Goal: Task Accomplishment & Management: Use online tool/utility

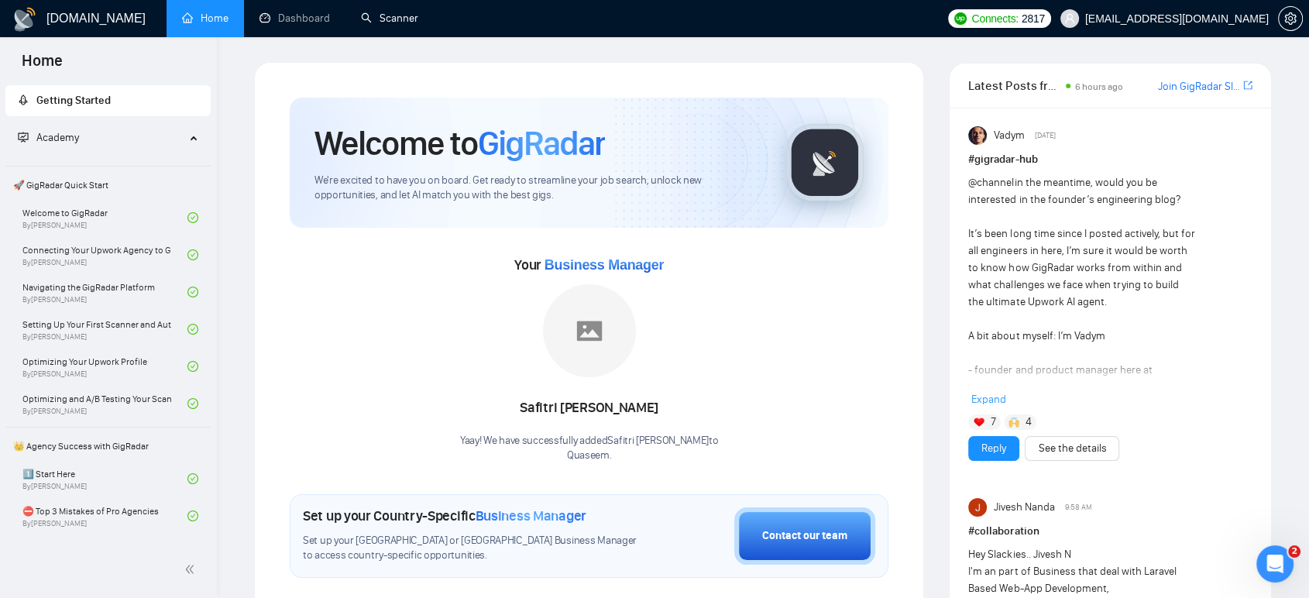
drag, startPoint x: 403, startPoint y: 22, endPoint x: 488, endPoint y: 56, distance: 91.5
click at [403, 22] on link "Scanner" at bounding box center [389, 18] width 57 height 13
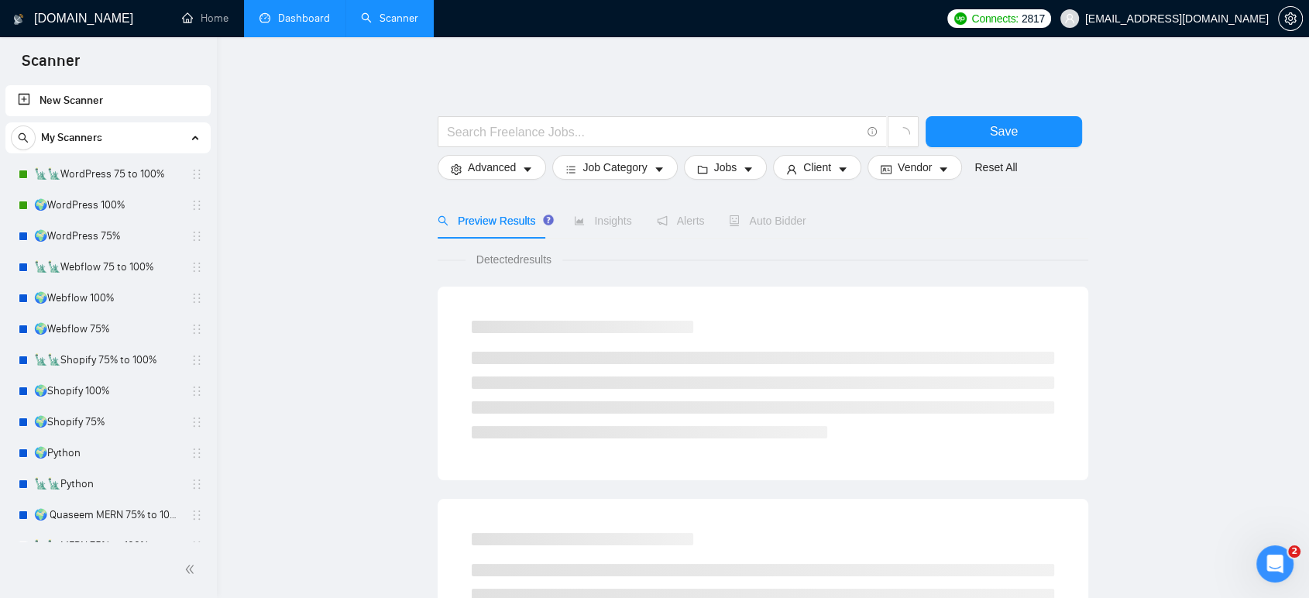
click at [294, 16] on link "Dashboard" at bounding box center [295, 18] width 71 height 13
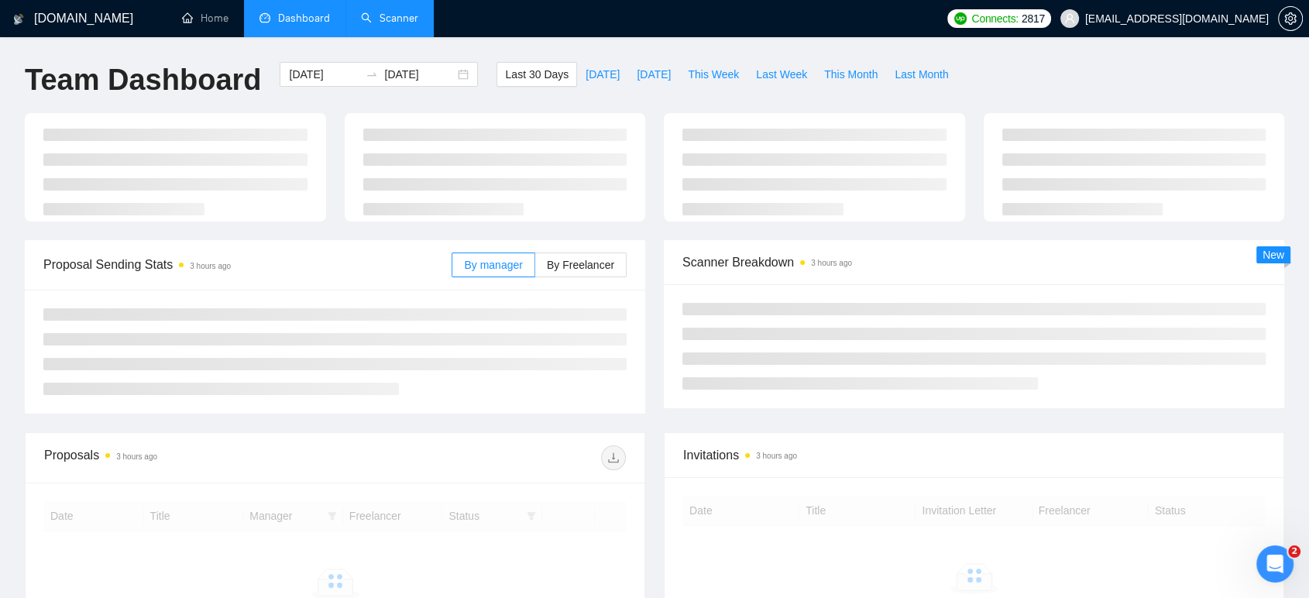
click at [391, 24] on link "Scanner" at bounding box center [389, 18] width 57 height 13
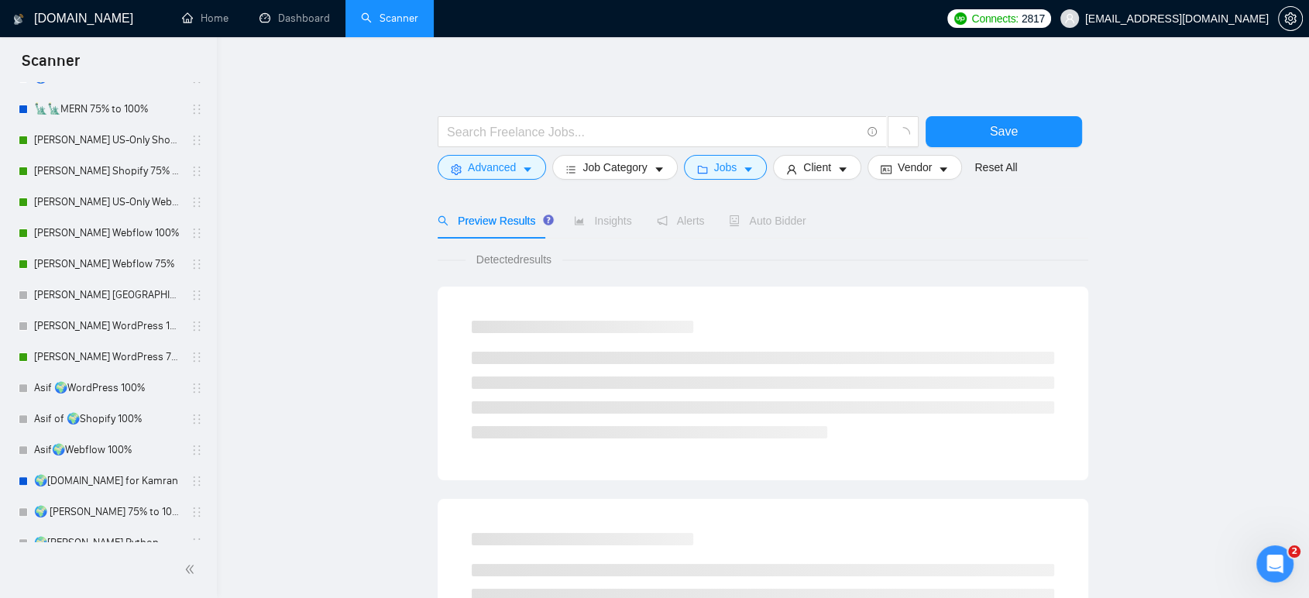
scroll to position [115, 0]
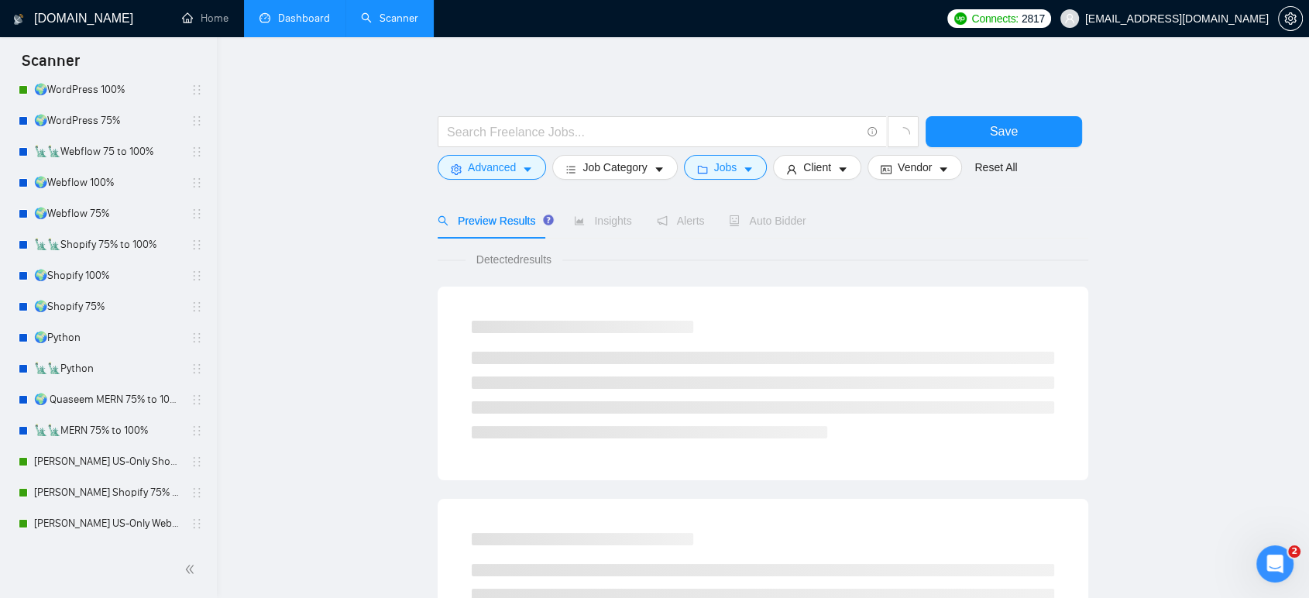
click at [282, 12] on link "Dashboard" at bounding box center [295, 18] width 71 height 13
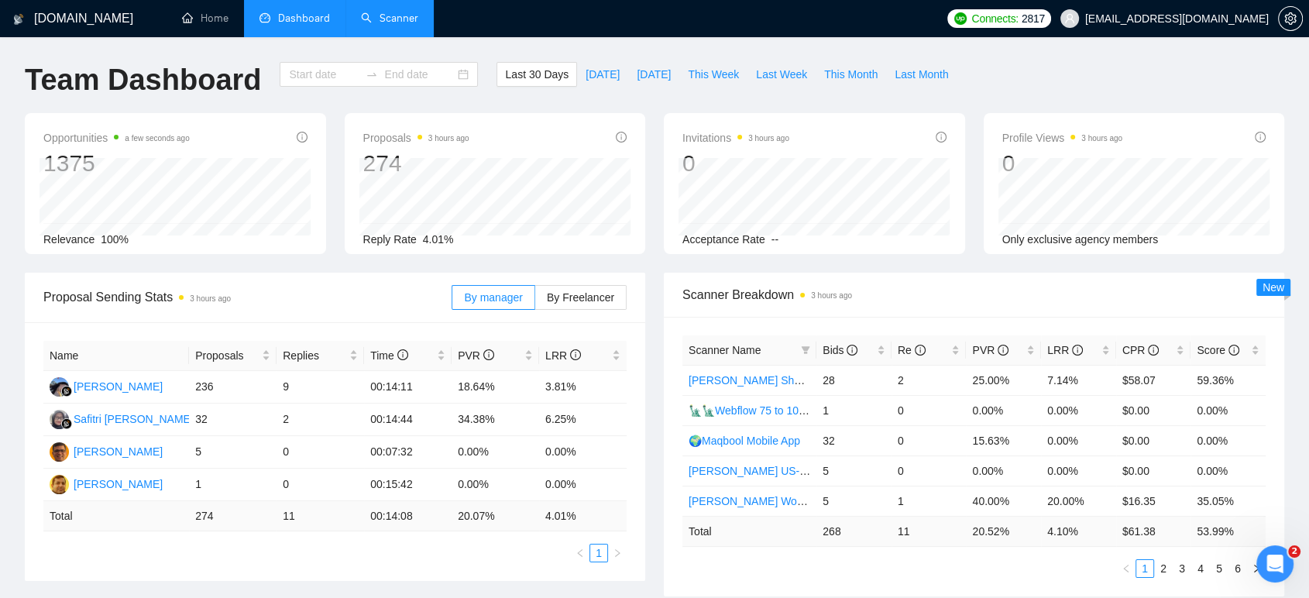
type input "[DATE]"
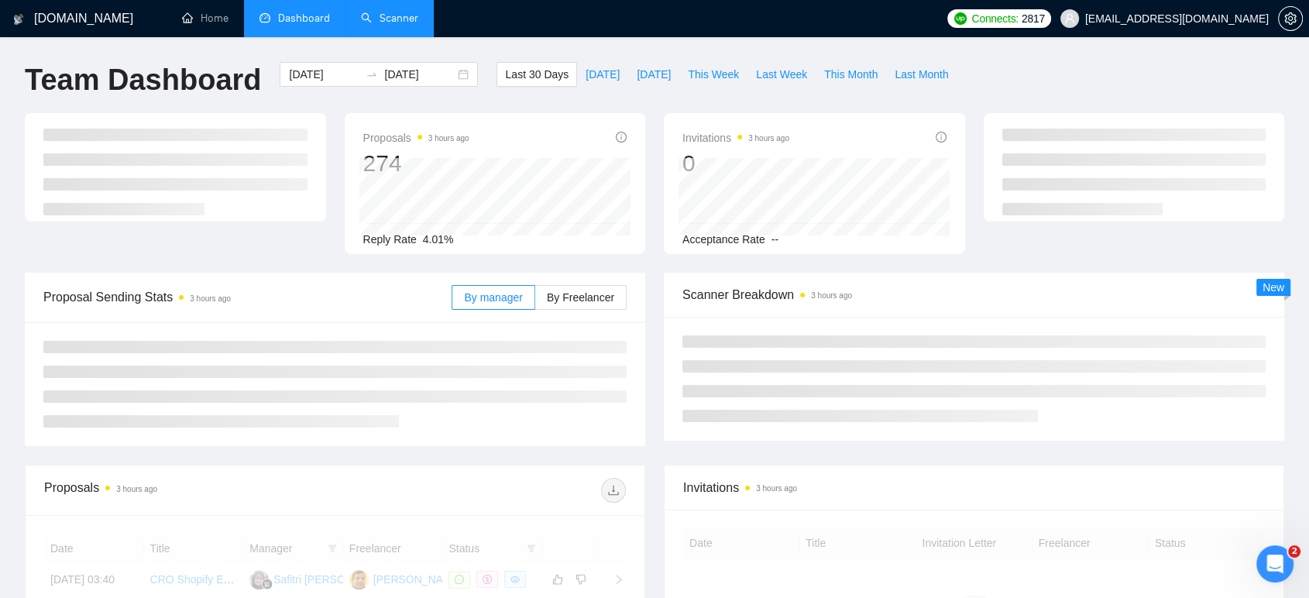
click at [595, 262] on div "Proposals 3 hours ago 274 Reply Rate 4.01% Invitations 3 hours ago 0 Acceptance…" at bounding box center [654, 193] width 1278 height 160
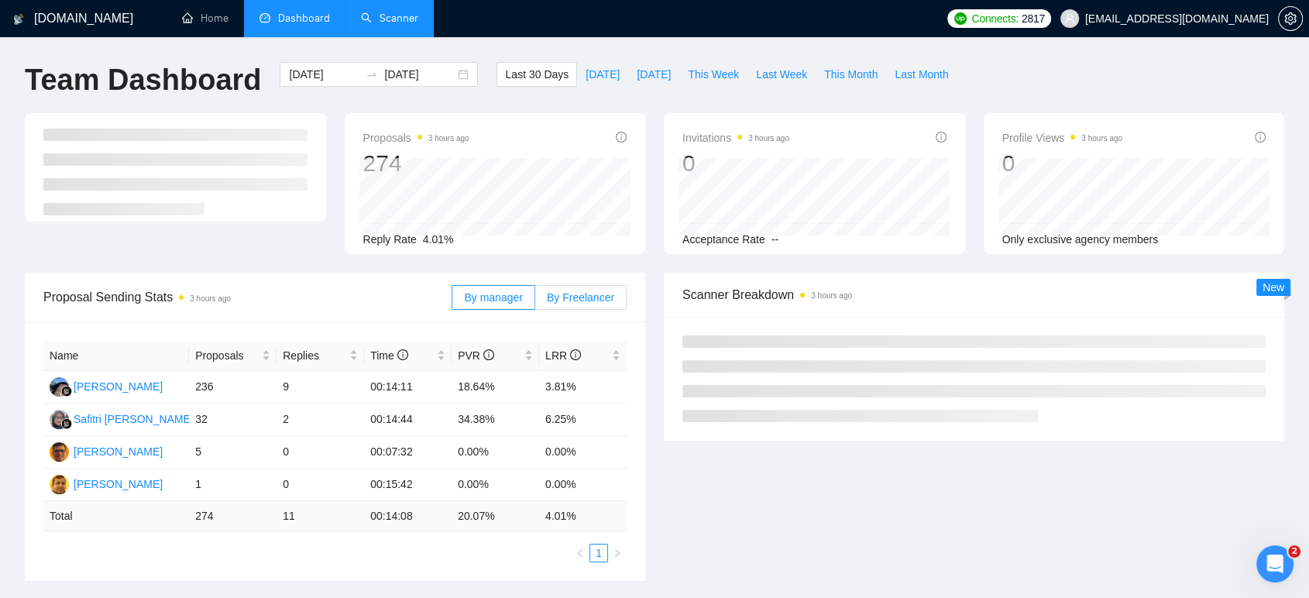
click at [587, 294] on span "By Freelancer" at bounding box center [580, 297] width 67 height 12
click at [535, 301] on input "By Freelancer" at bounding box center [535, 301] width 0 height 0
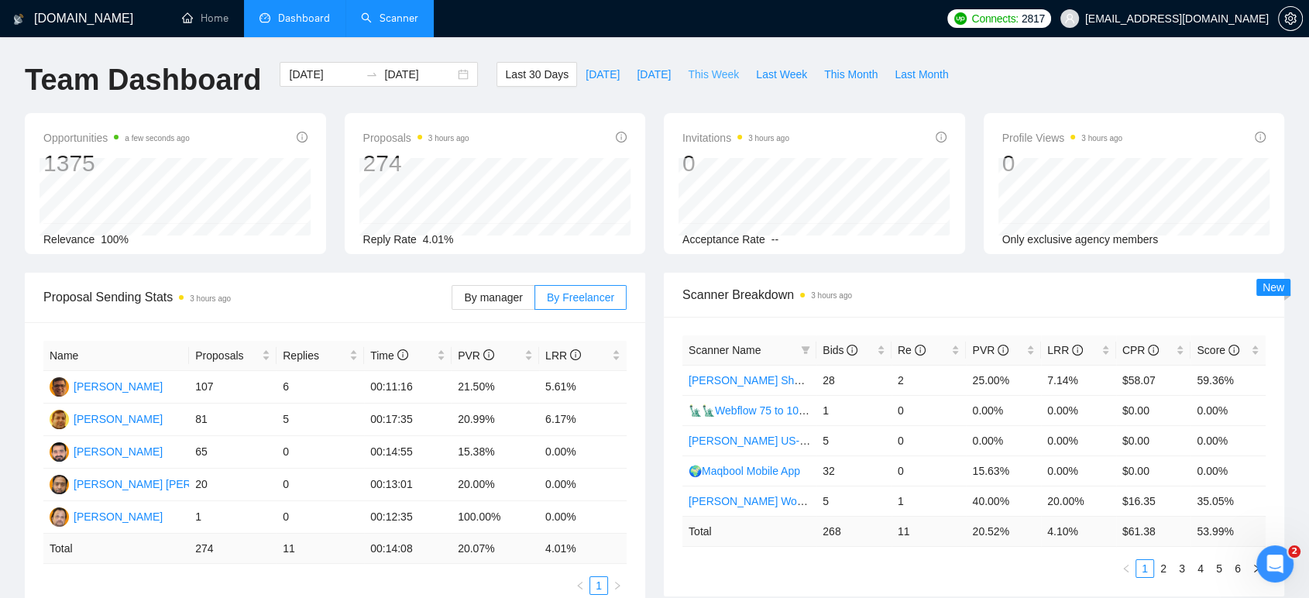
click at [700, 73] on span "This Week" at bounding box center [713, 74] width 51 height 17
type input "[DATE]"
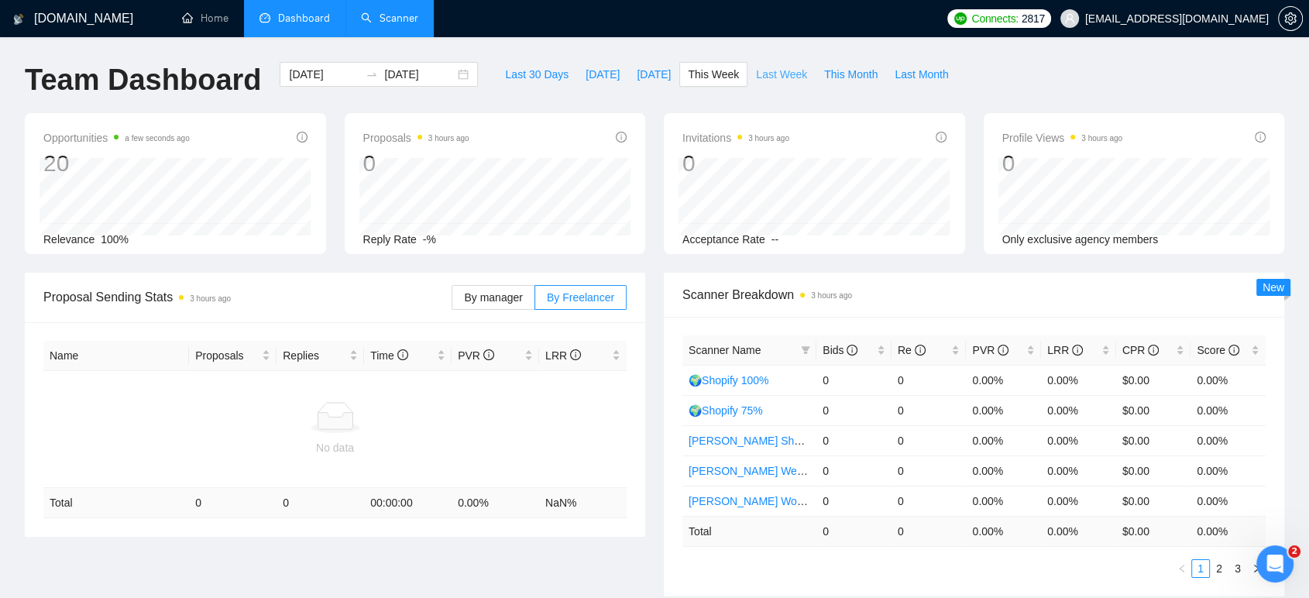
click at [764, 76] on span "Last Week" at bounding box center [781, 74] width 51 height 17
type input "[DATE]"
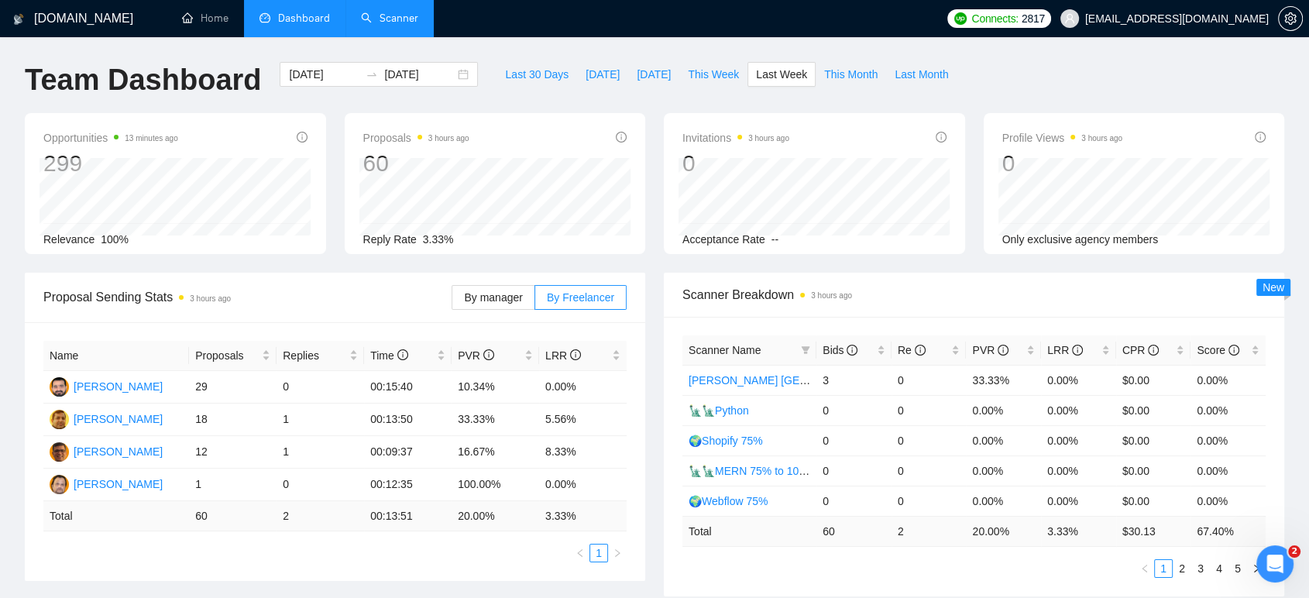
click at [398, 25] on link "Scanner" at bounding box center [389, 18] width 57 height 13
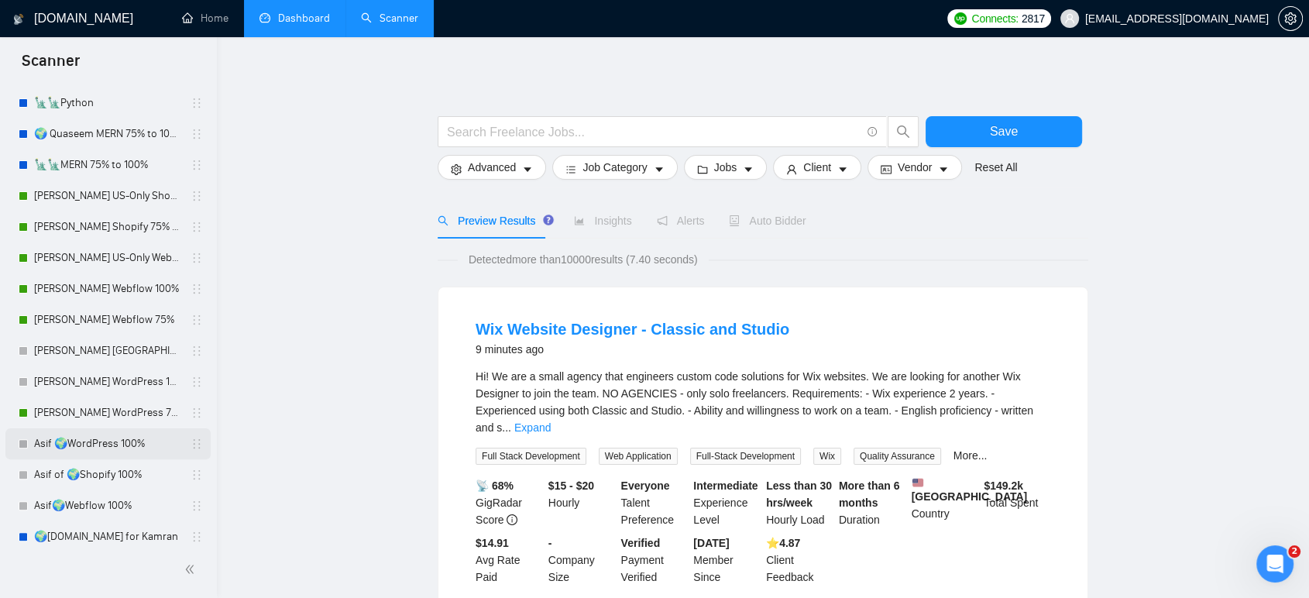
scroll to position [374, 0]
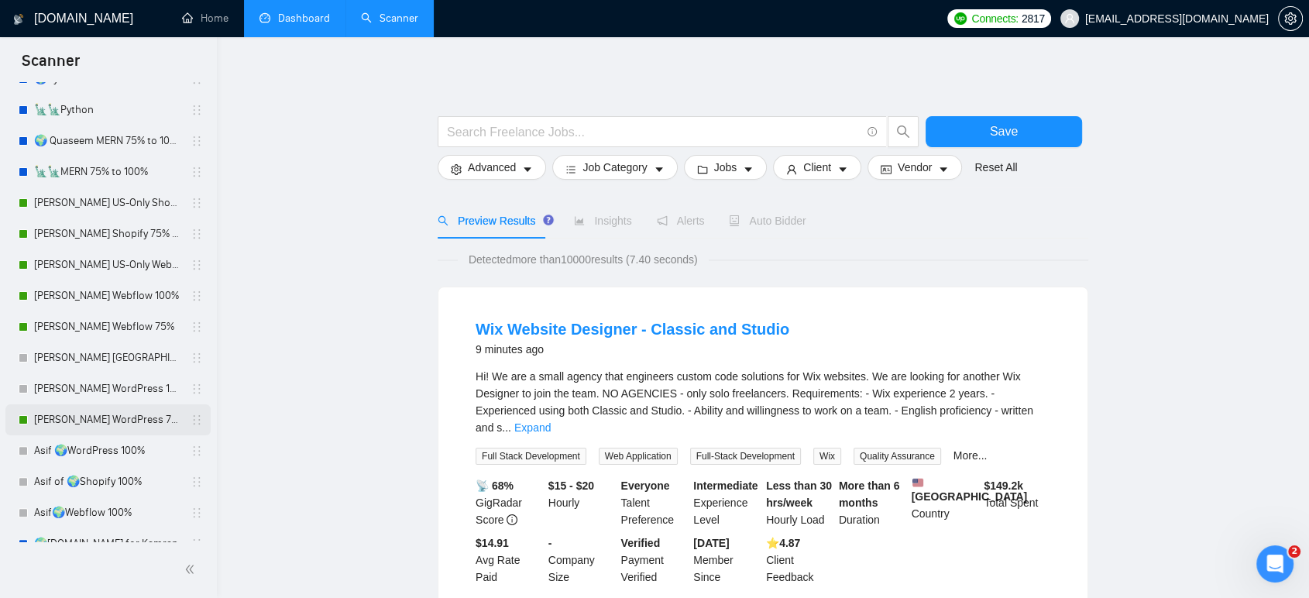
click at [115, 415] on link "[PERSON_NAME] WordPress 75%" at bounding box center [107, 419] width 147 height 31
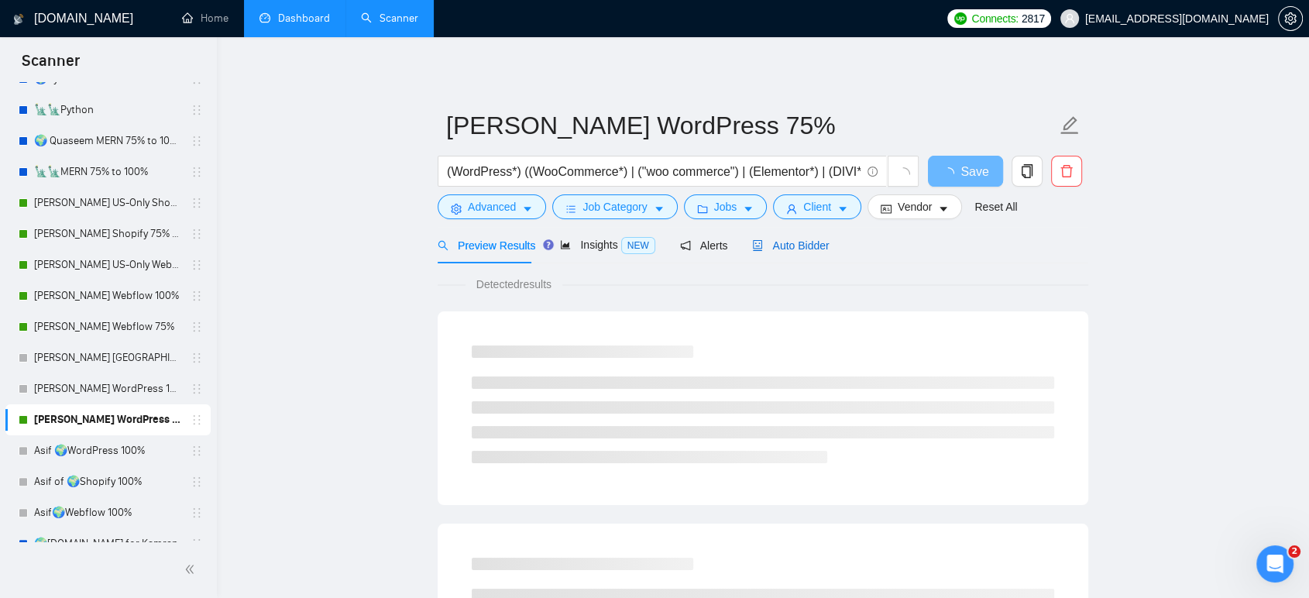
click at [818, 253] on div "Auto Bidder" at bounding box center [790, 245] width 77 height 17
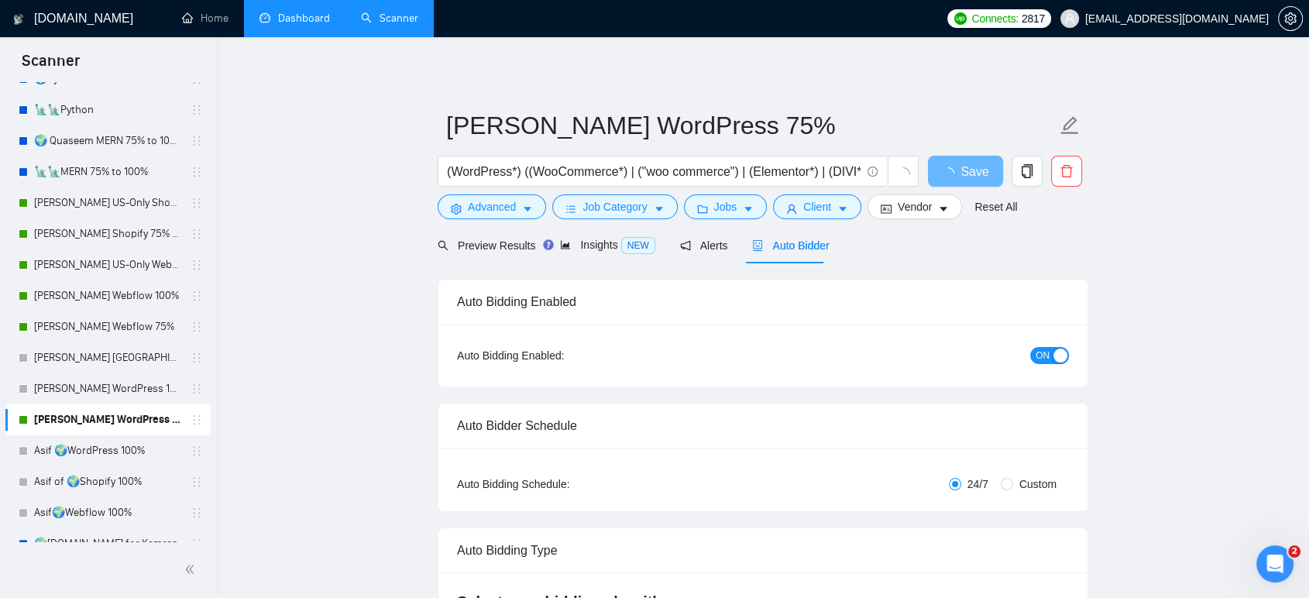
radio input "false"
radio input "true"
checkbox input "true"
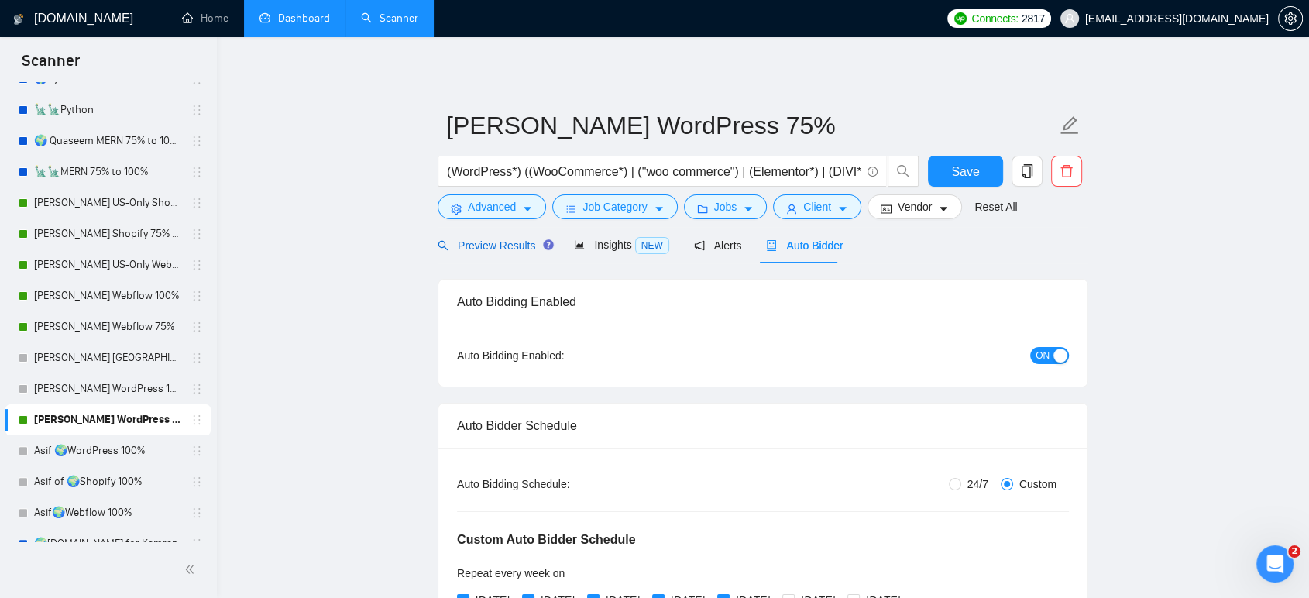
click at [499, 251] on span "Preview Results" at bounding box center [494, 245] width 112 height 12
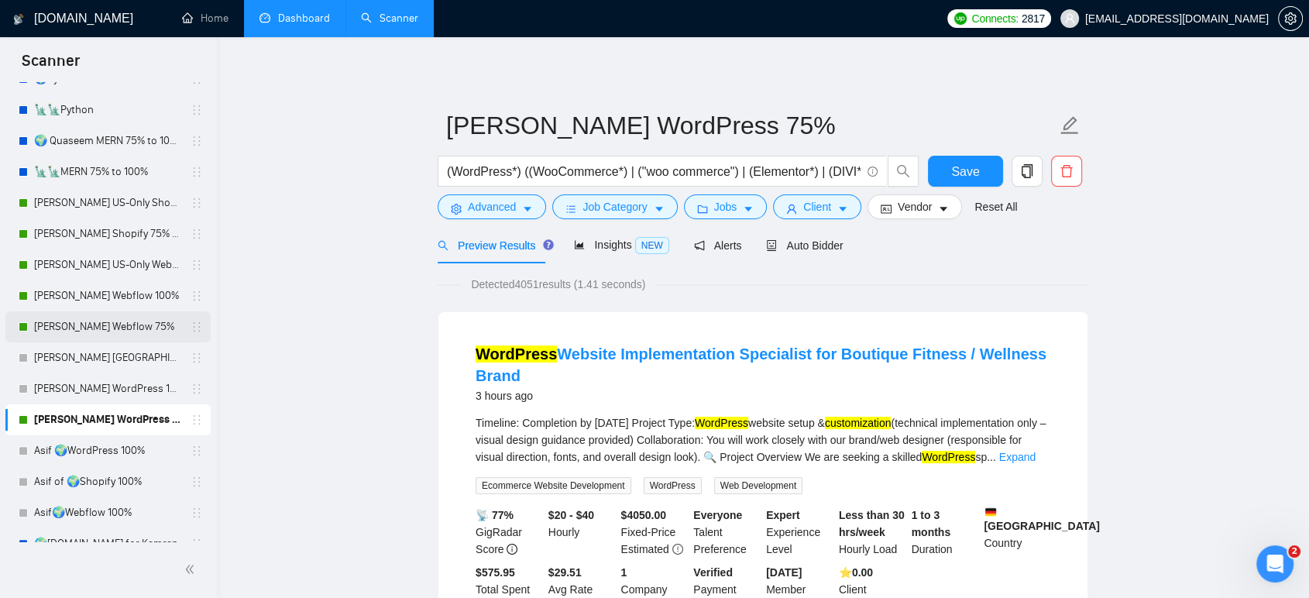
click at [129, 320] on link "[PERSON_NAME] Webflow 75%" at bounding box center [107, 326] width 147 height 31
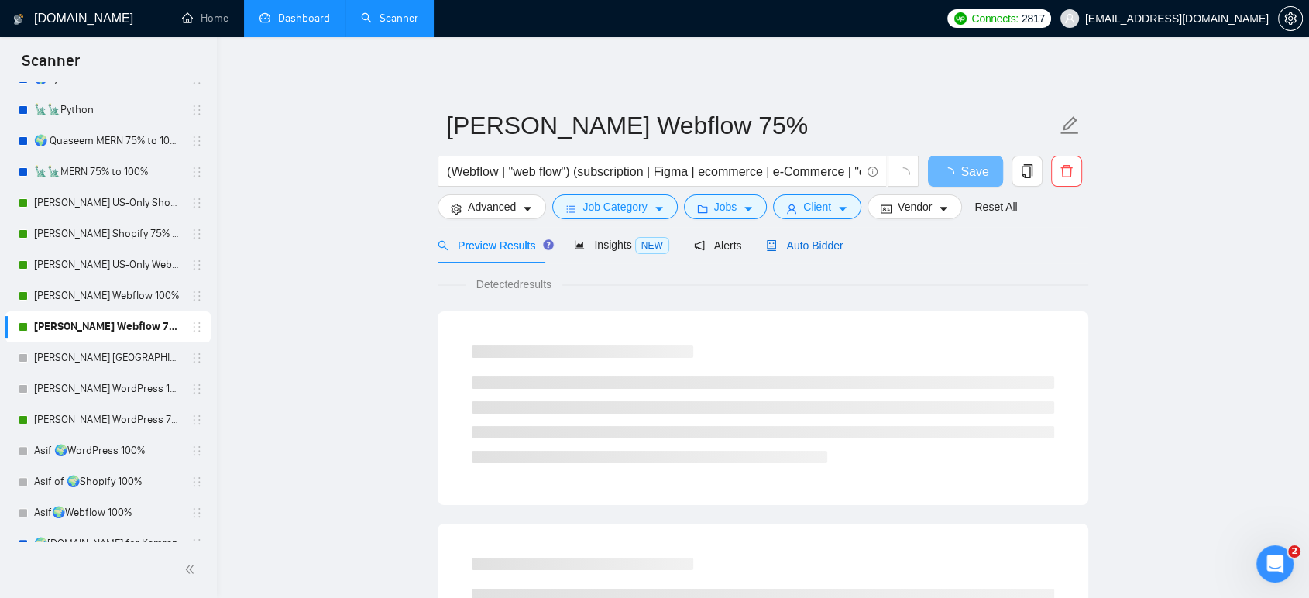
click at [821, 245] on span "Auto Bidder" at bounding box center [804, 245] width 77 height 12
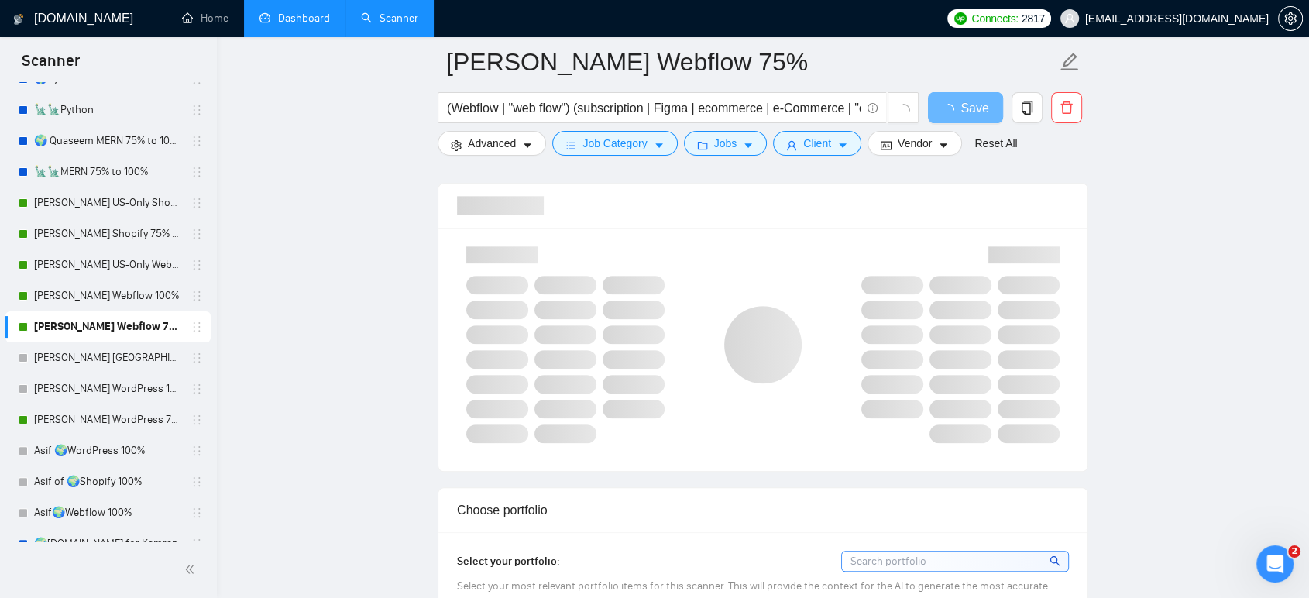
scroll to position [1205, 0]
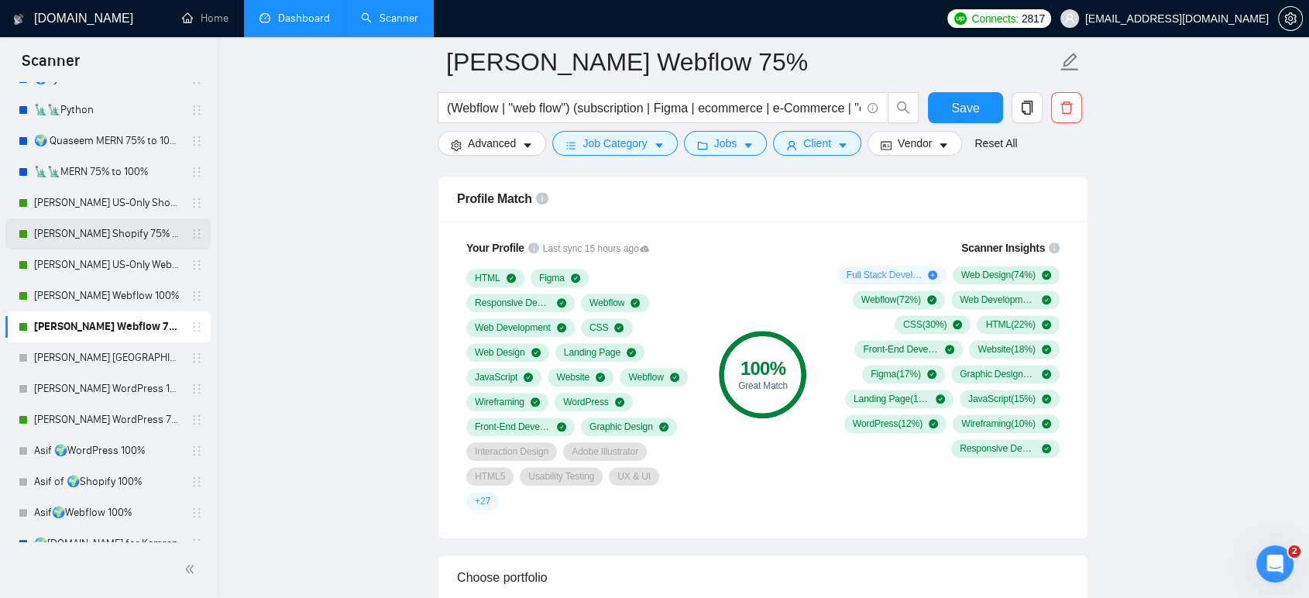
click at [135, 239] on link "[PERSON_NAME] Shopify 75% to 100%" at bounding box center [107, 234] width 147 height 31
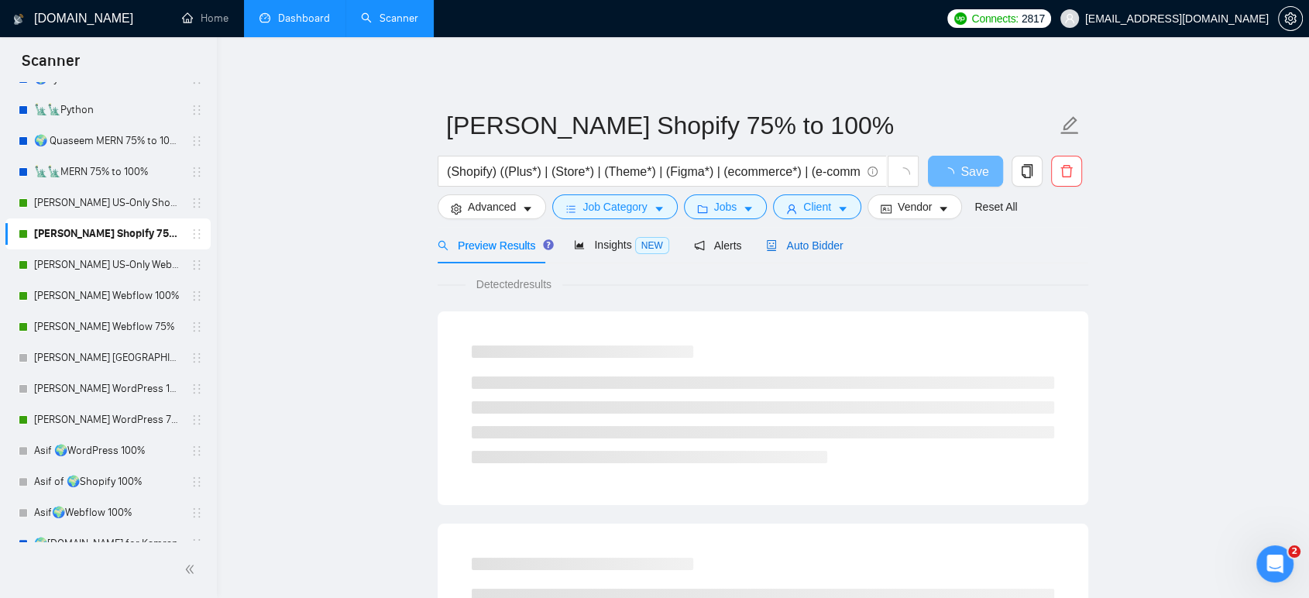
click at [795, 253] on div "Auto Bidder" at bounding box center [804, 245] width 77 height 17
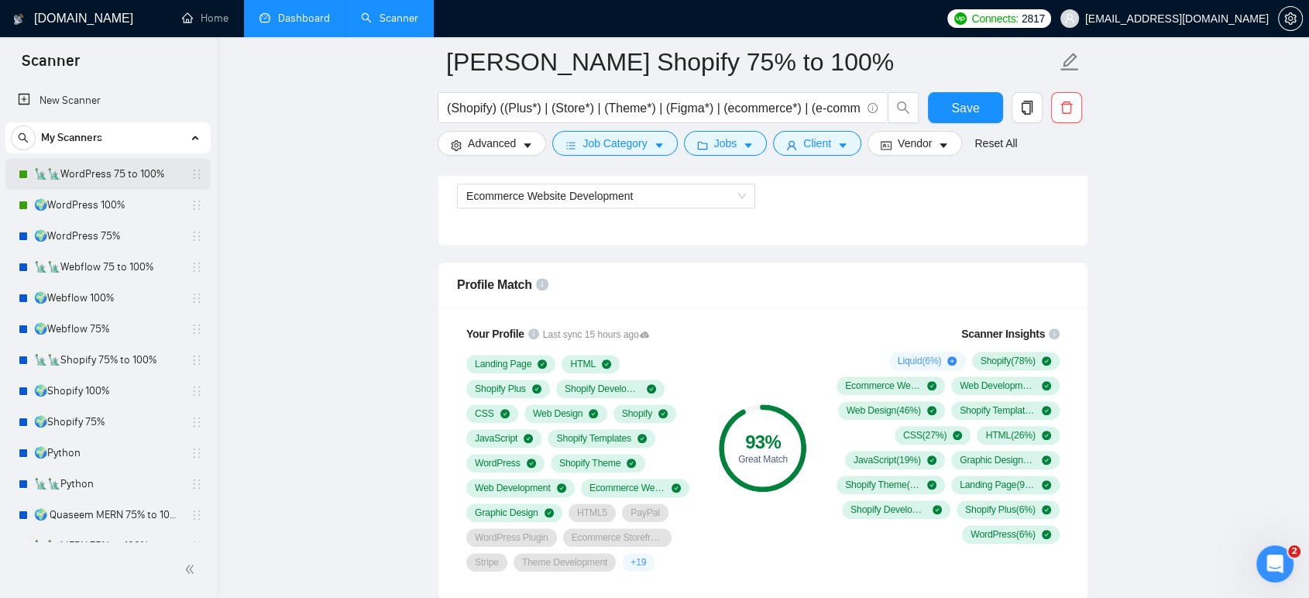
click at [124, 169] on link "🗽🗽WordPress 75 to 100%" at bounding box center [107, 174] width 147 height 31
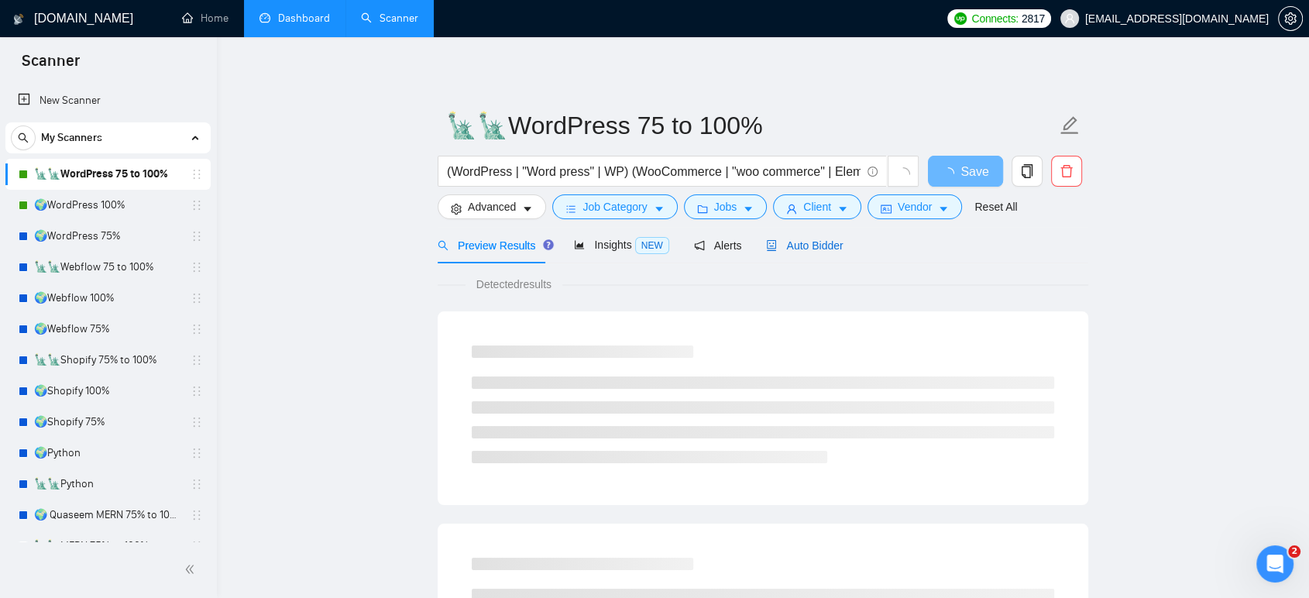
click at [804, 246] on span "Auto Bidder" at bounding box center [804, 245] width 77 height 12
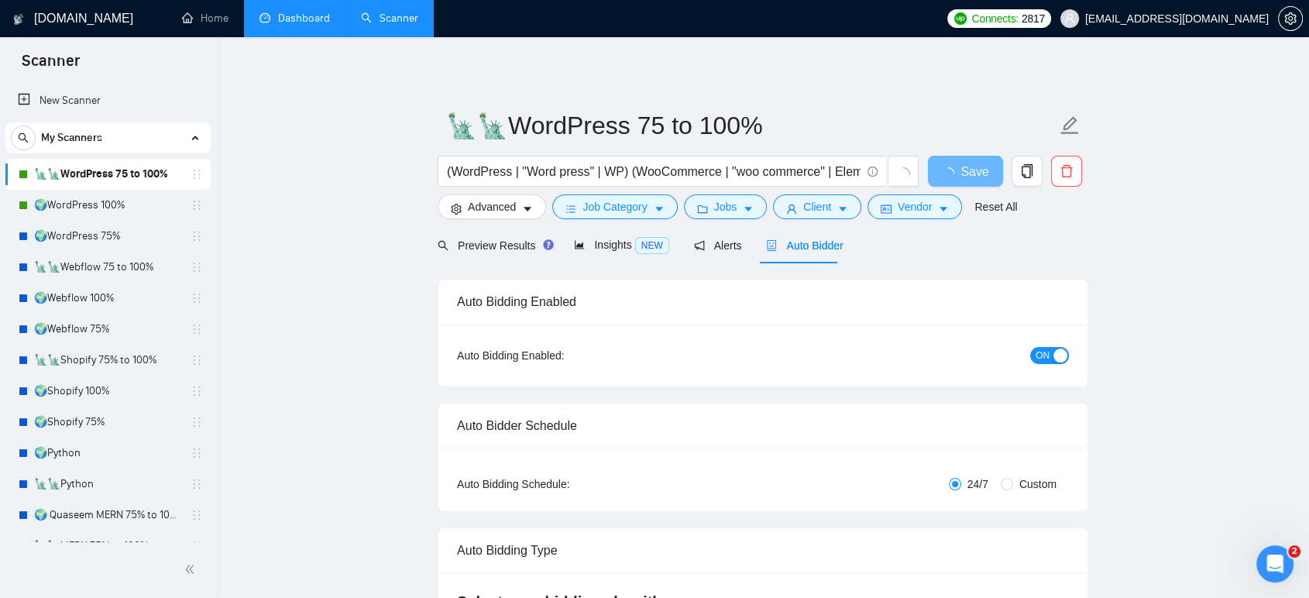
radio input "false"
radio input "true"
checkbox input "true"
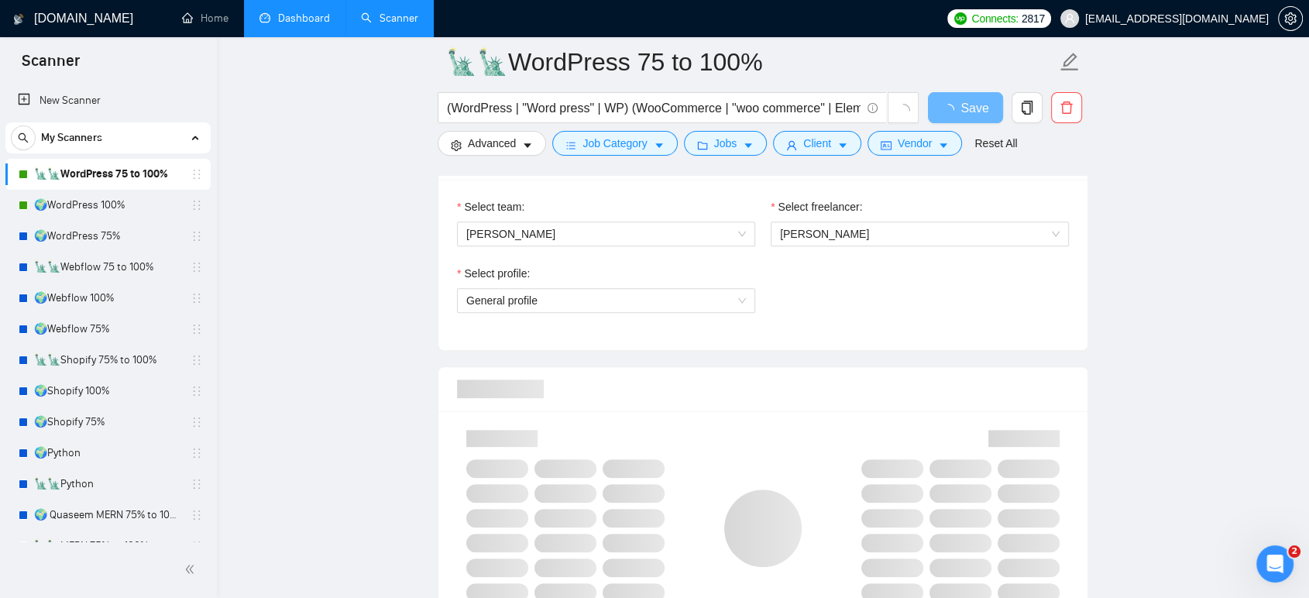
scroll to position [1119, 0]
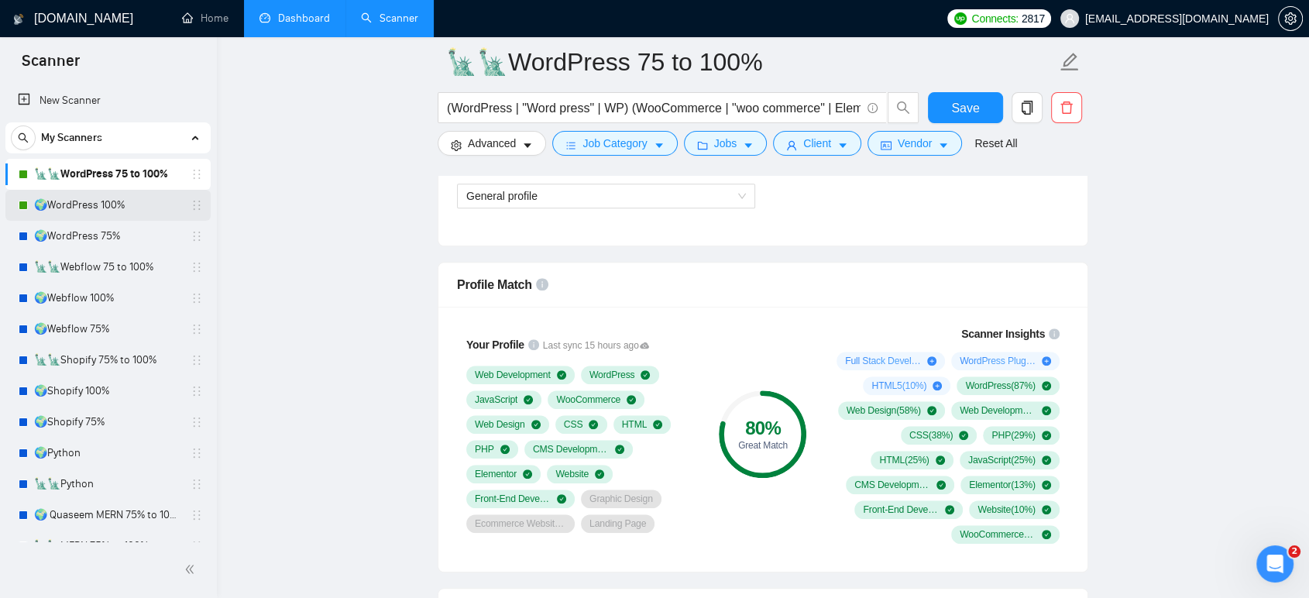
click at [131, 214] on link "🌍WordPress 100%" at bounding box center [107, 205] width 147 height 31
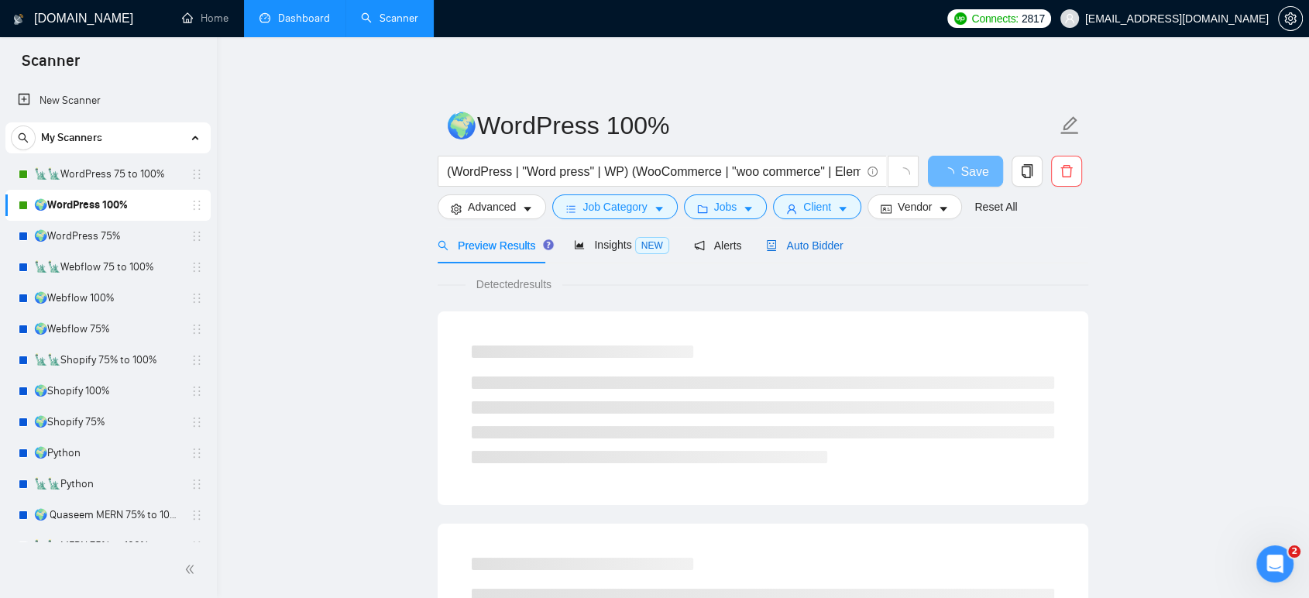
click at [795, 247] on span "Auto Bidder" at bounding box center [804, 245] width 77 height 12
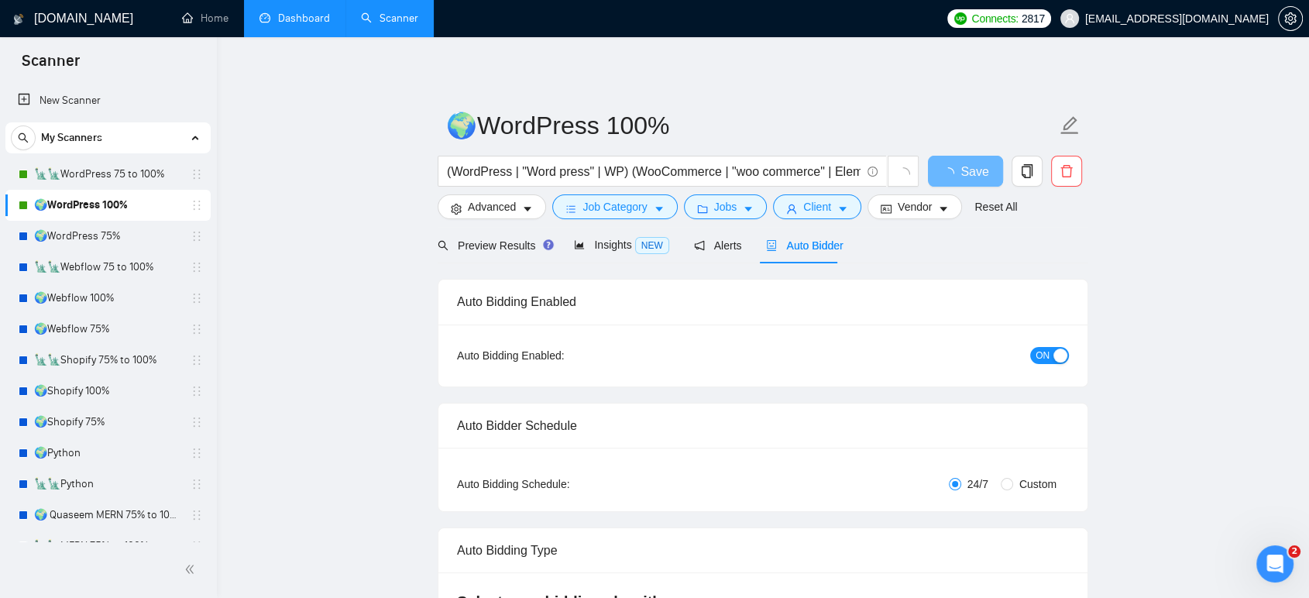
radio input "false"
radio input "true"
checkbox input "true"
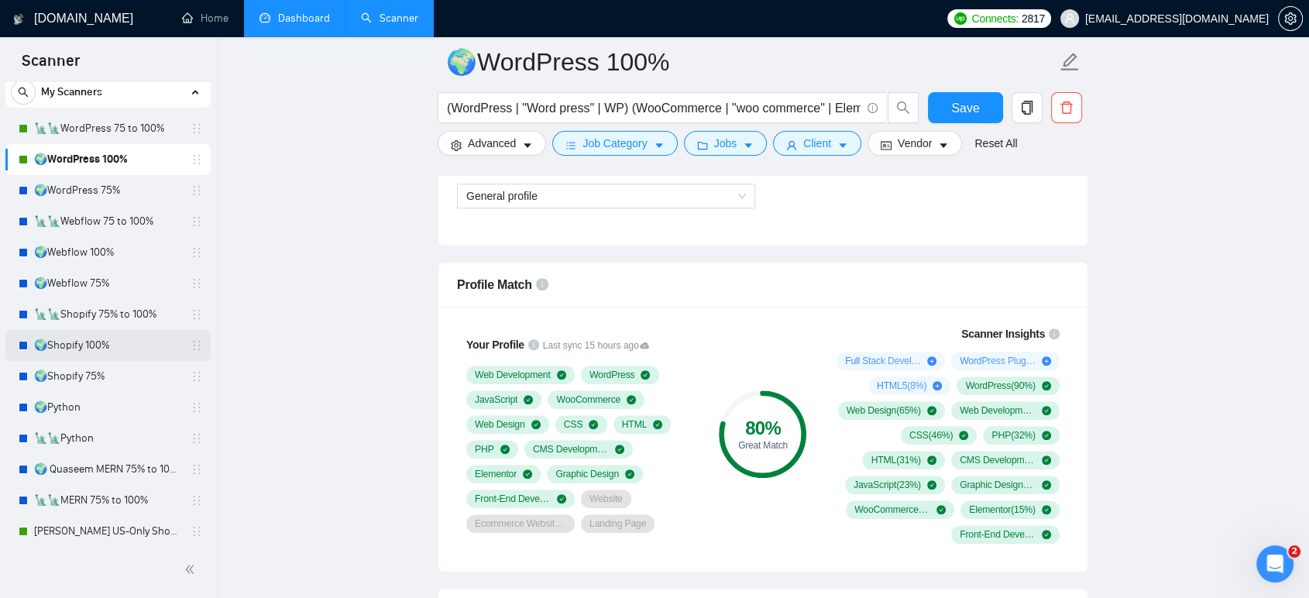
scroll to position [30, 0]
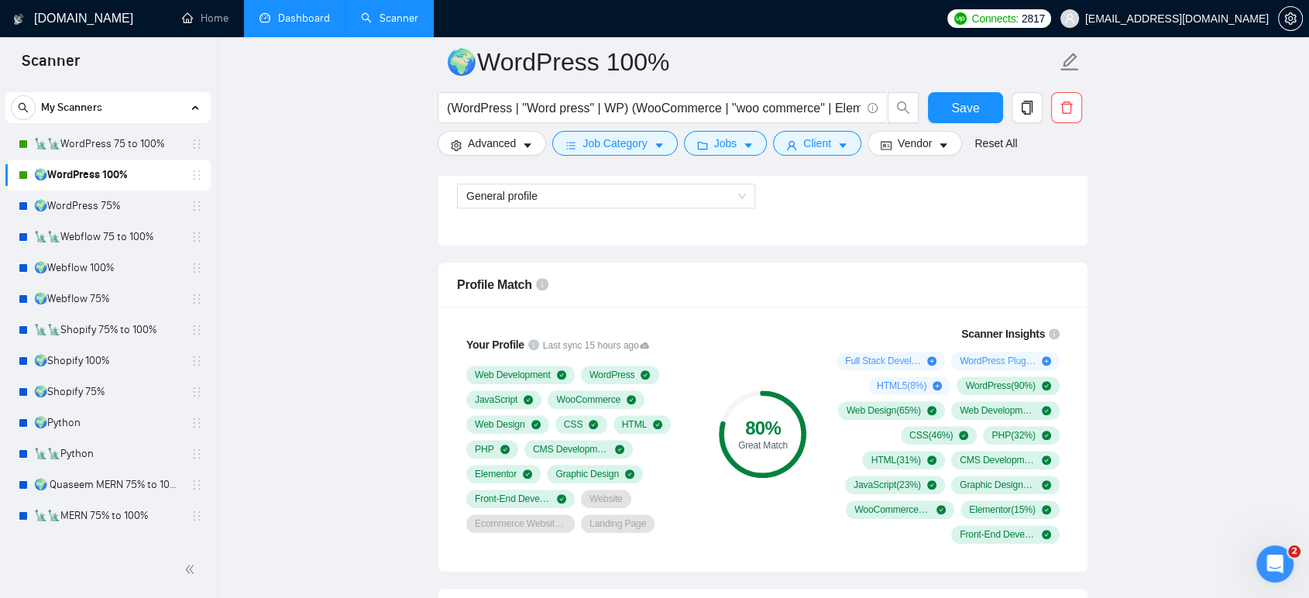
click at [293, 25] on link "Dashboard" at bounding box center [295, 18] width 71 height 13
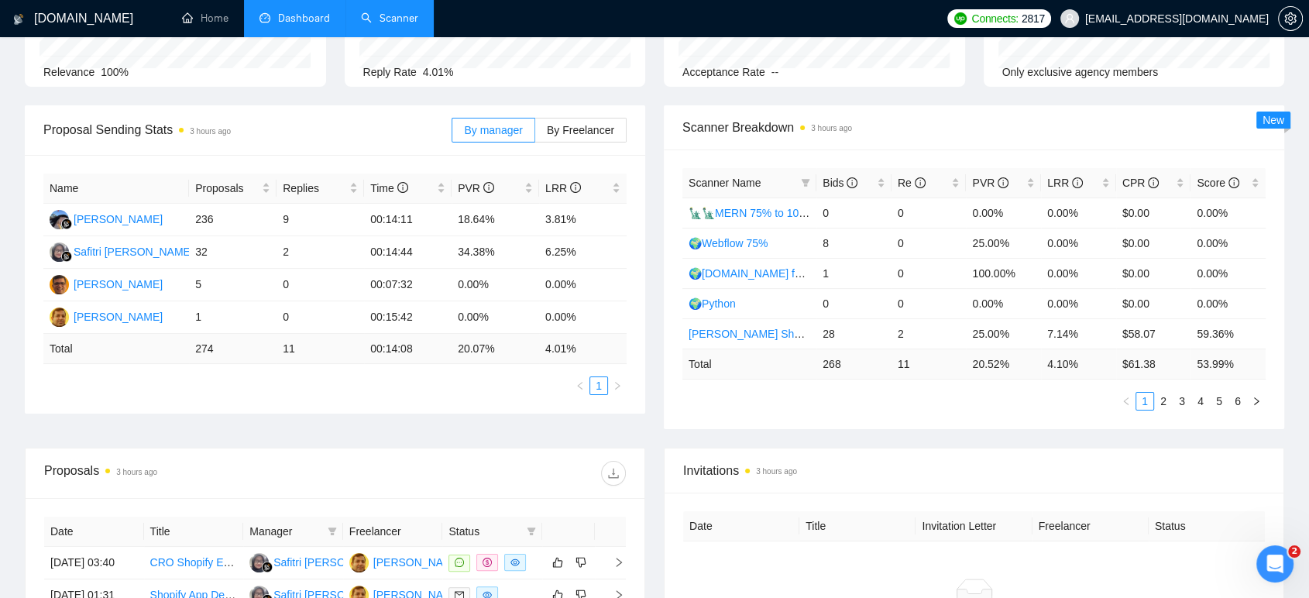
scroll to position [172, 0]
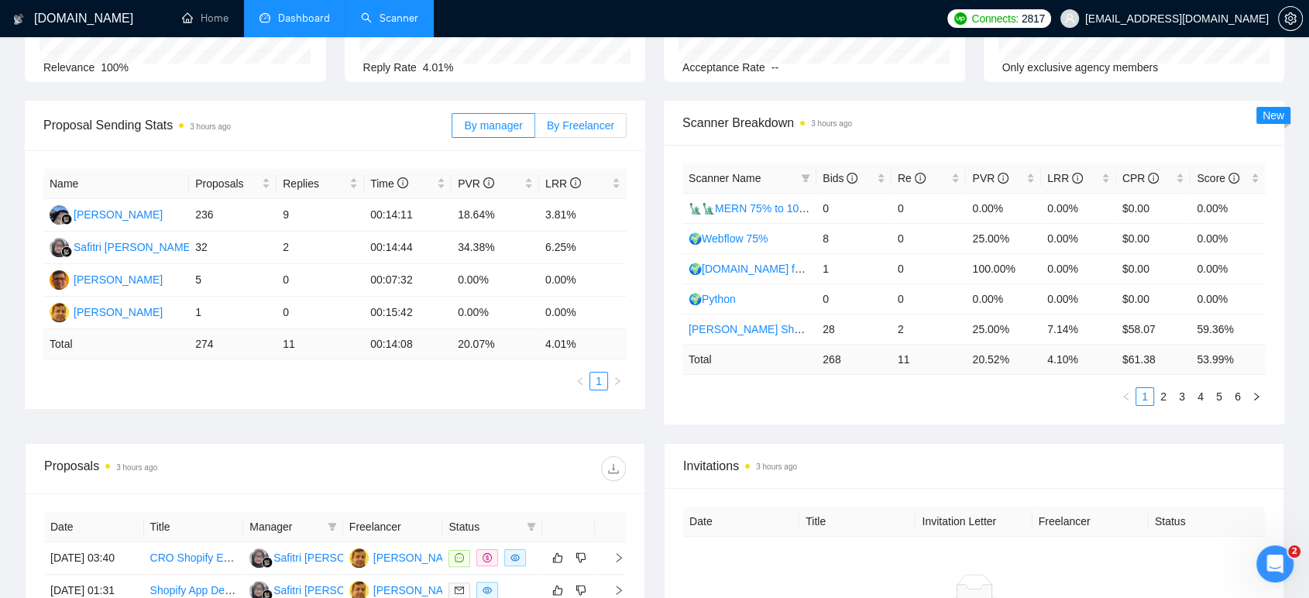
click at [593, 122] on span "By Freelancer" at bounding box center [580, 125] width 67 height 12
click at [535, 129] on input "By Freelancer" at bounding box center [535, 129] width 0 height 0
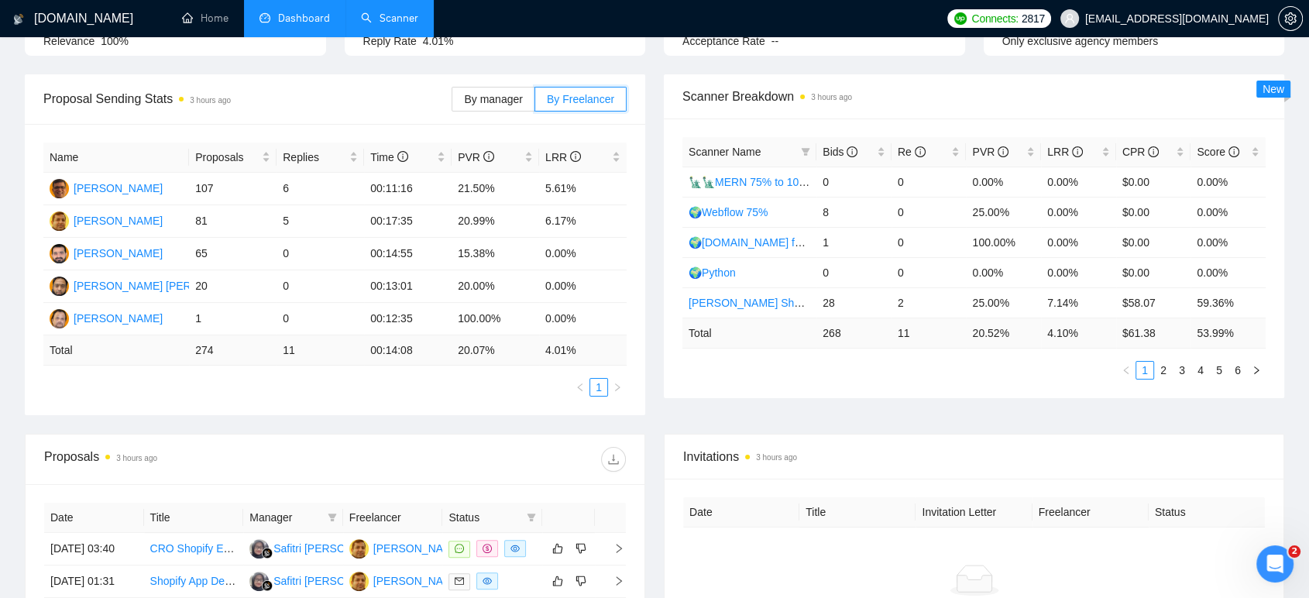
scroll to position [258, 0]
